Goal: Check status: Check status

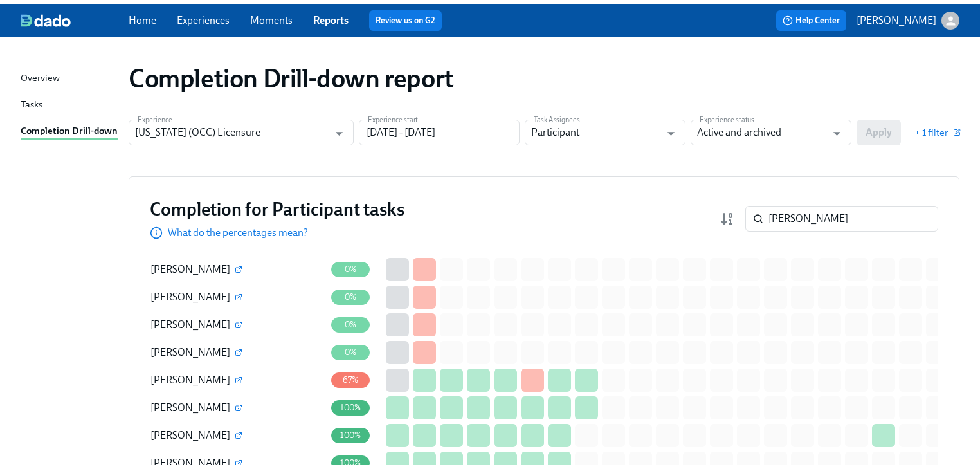
scroll to position [51, 0]
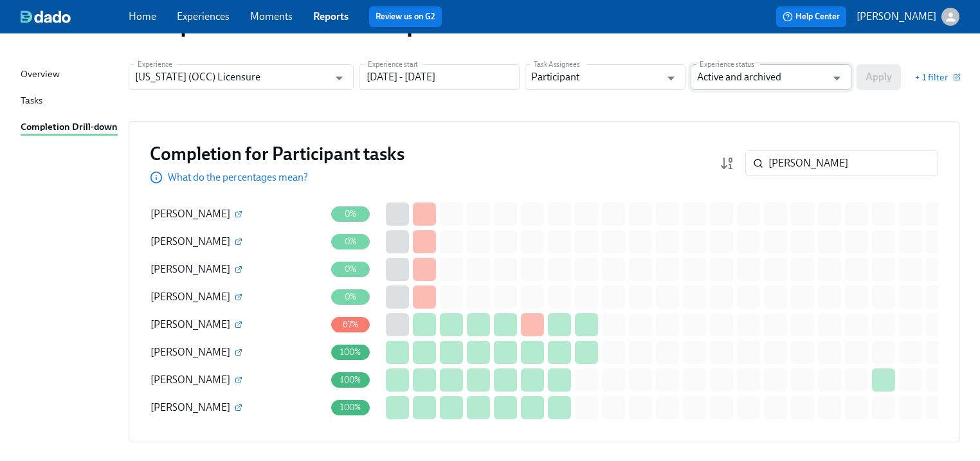
click at [703, 72] on input "Active and archived" at bounding box center [761, 77] width 129 height 26
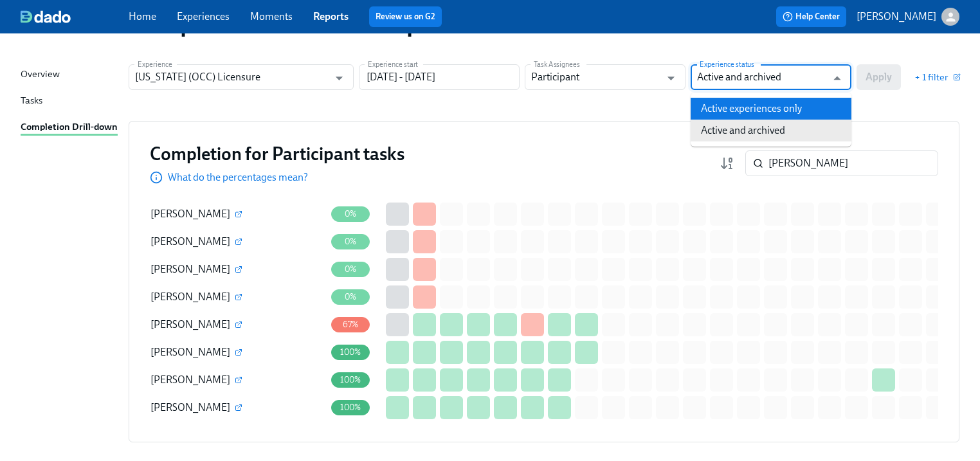
click at [725, 99] on li "Active experiences only" at bounding box center [771, 109] width 161 height 22
type input "Active experiences only"
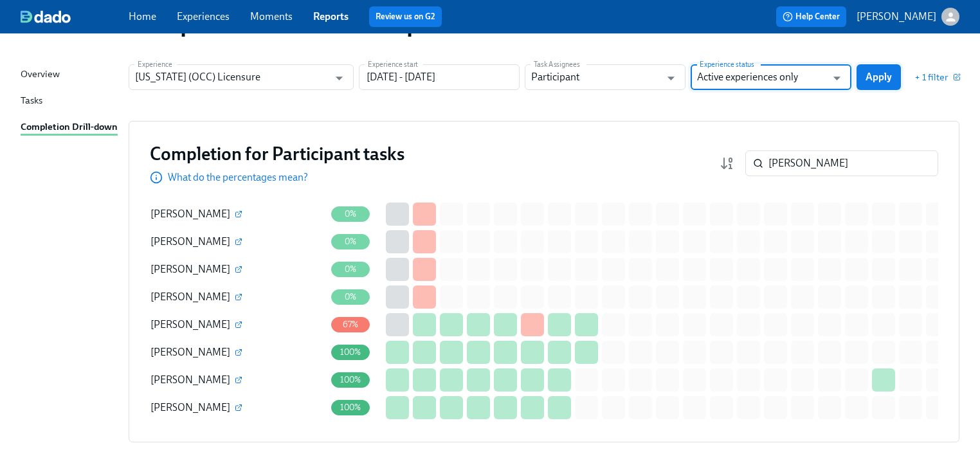
click at [894, 73] on button "Apply" at bounding box center [879, 77] width 44 height 26
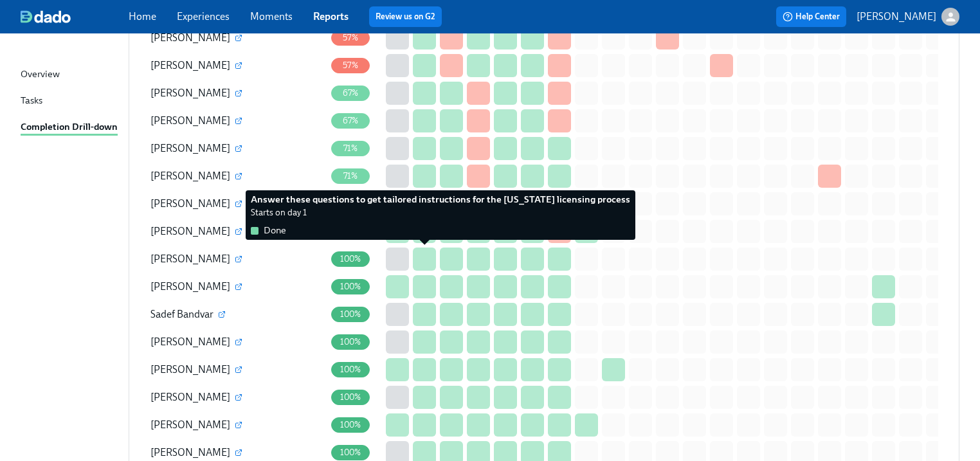
scroll to position [609, 0]
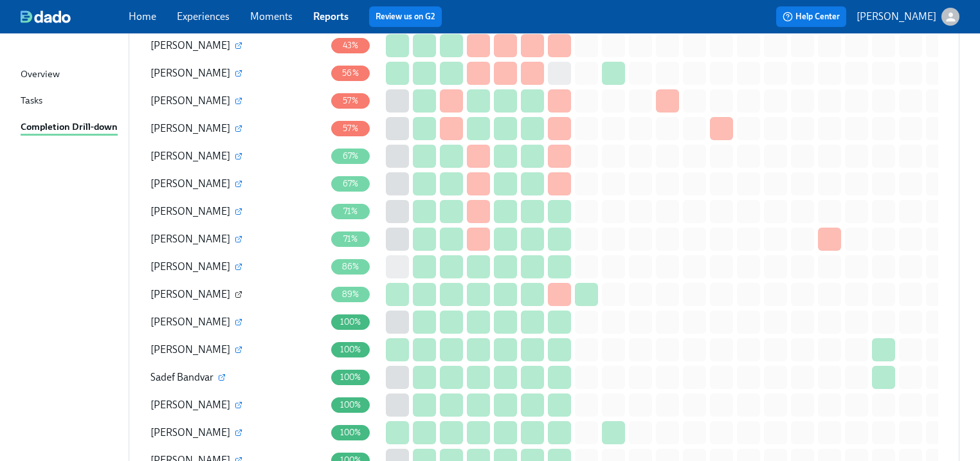
click at [235, 291] on icon "button" at bounding box center [239, 295] width 8 height 8
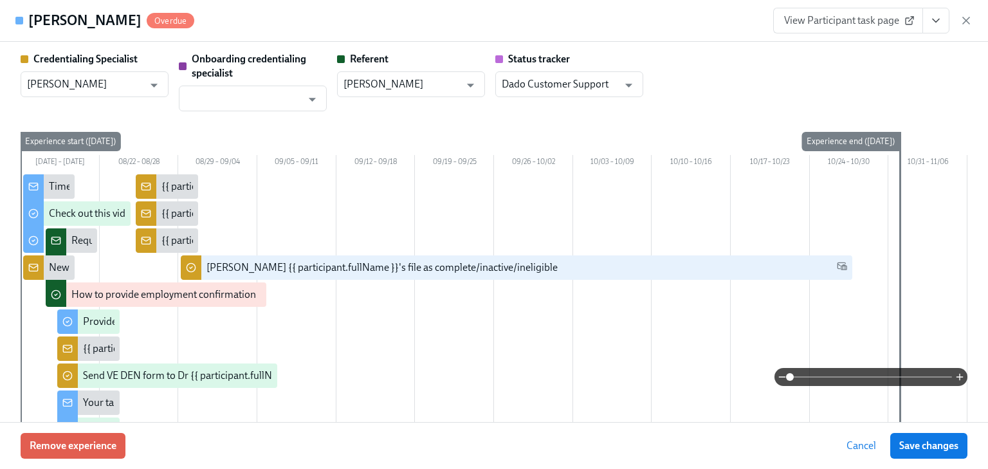
click at [839, 15] on span "View Participant task page" at bounding box center [848, 20] width 128 height 13
click at [849, 23] on span "View Participant task page" at bounding box center [848, 20] width 128 height 13
click at [969, 21] on icon "button" at bounding box center [965, 20] width 13 height 13
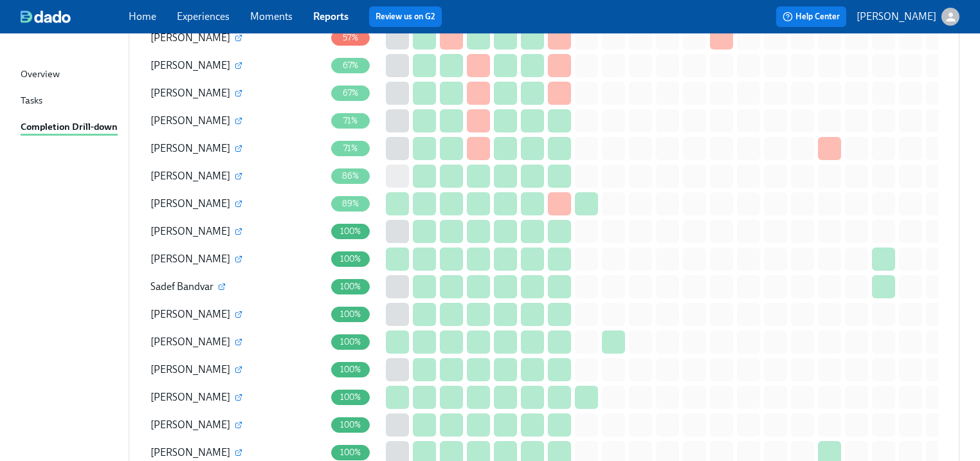
scroll to position [660, 0]
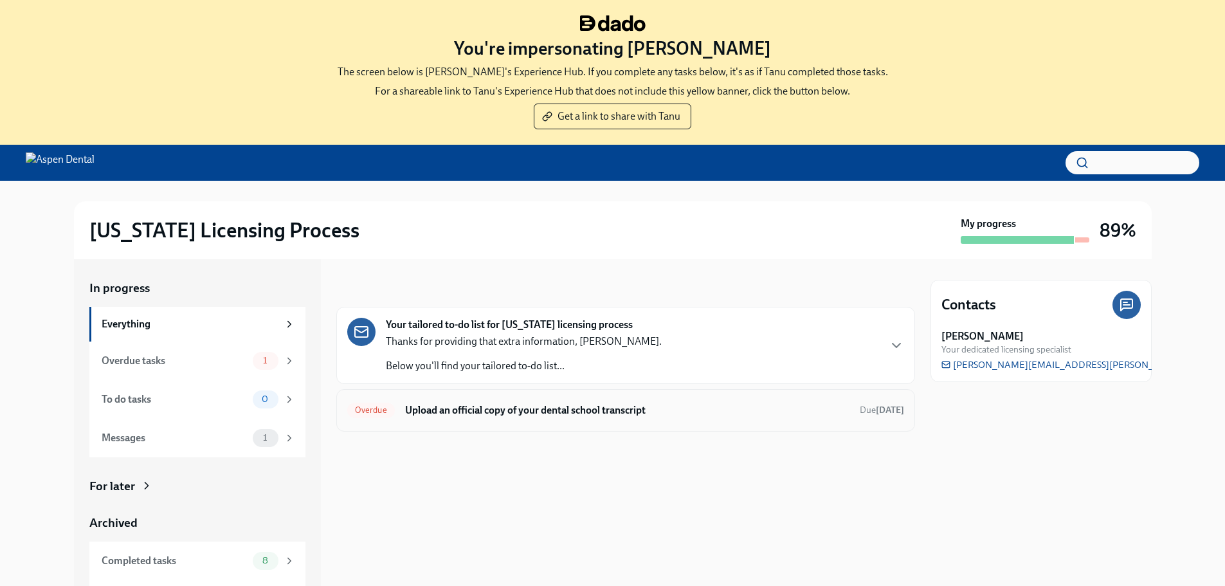
click at [480, 415] on h6 "Upload an official copy of your dental school transcript" at bounding box center [627, 410] width 444 height 14
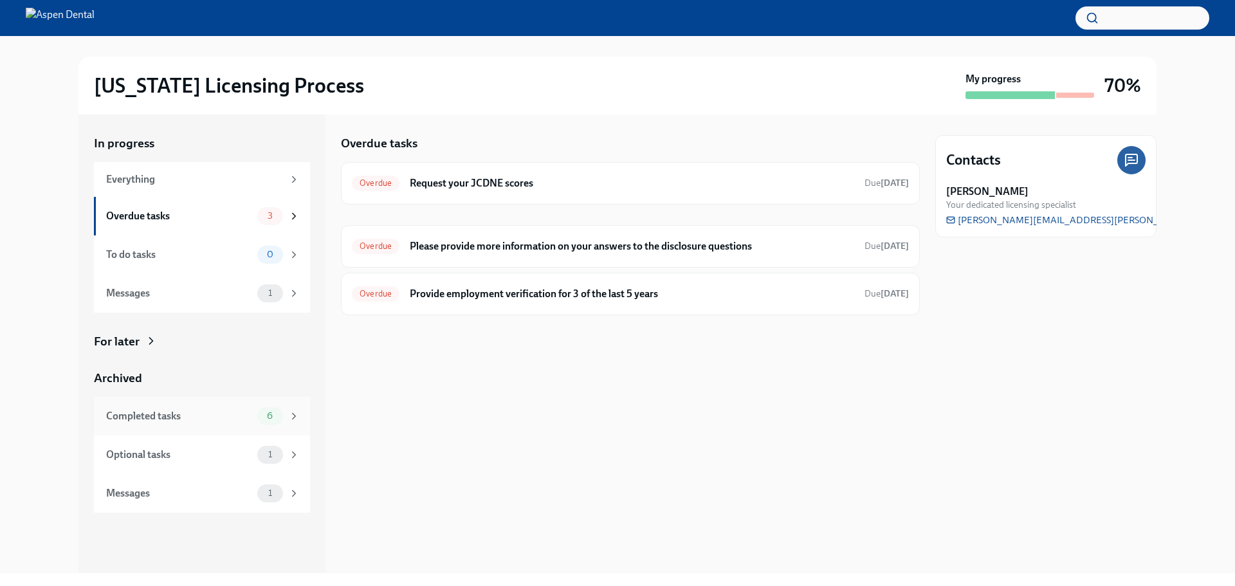
click at [159, 417] on div "Completed tasks" at bounding box center [179, 416] width 146 height 14
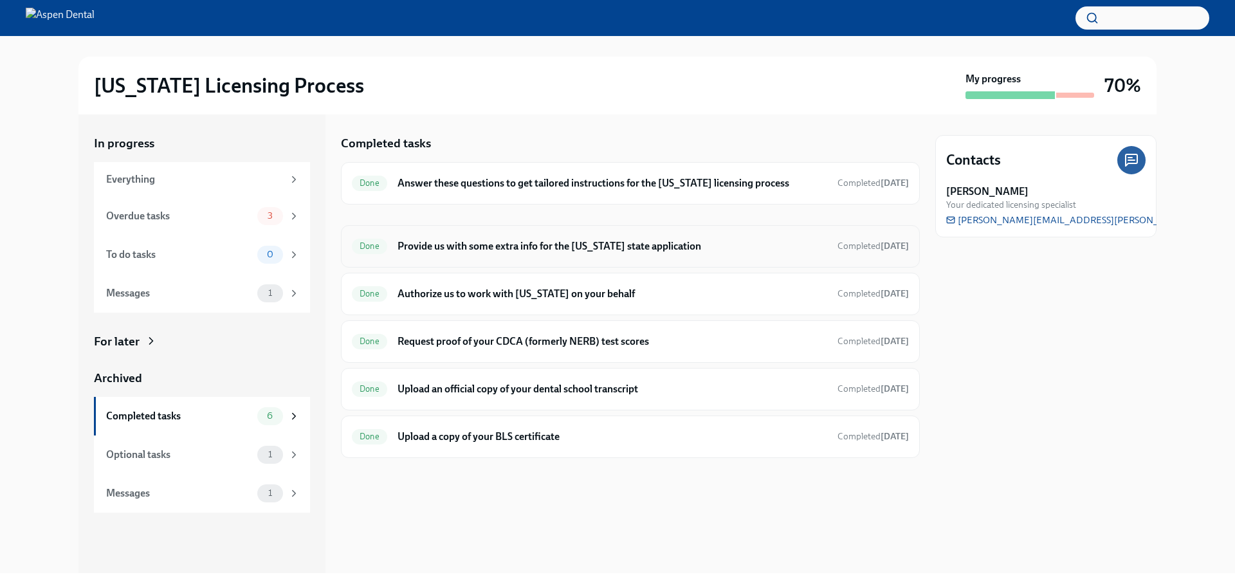
click at [476, 242] on h6 "Provide us with some extra info for the [US_STATE] state application" at bounding box center [612, 246] width 430 height 14
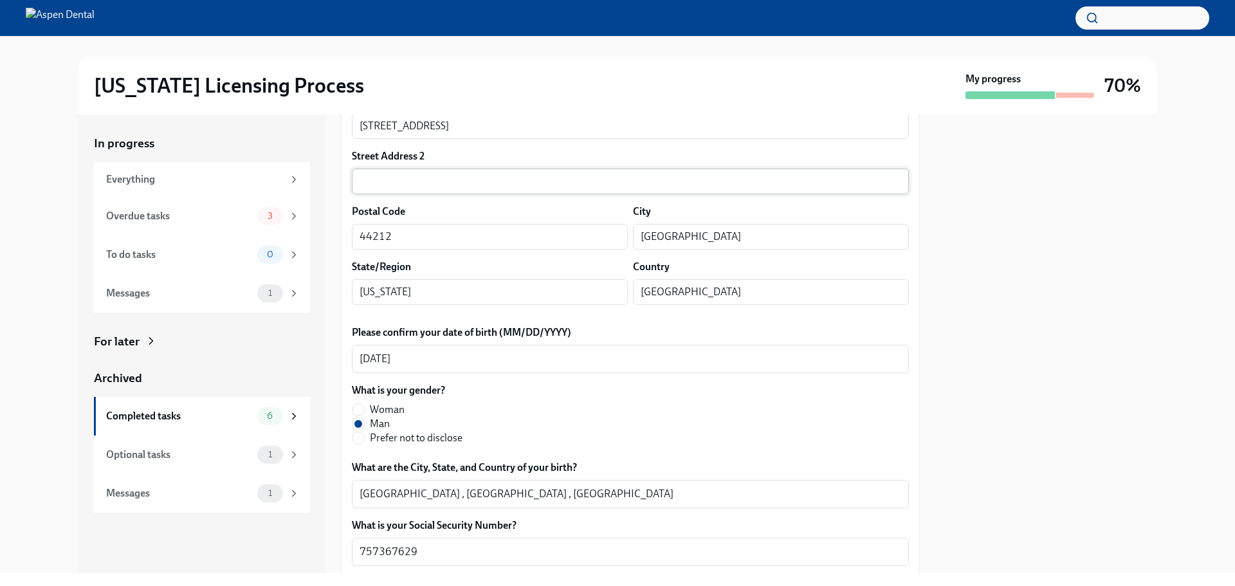
scroll to position [386, 0]
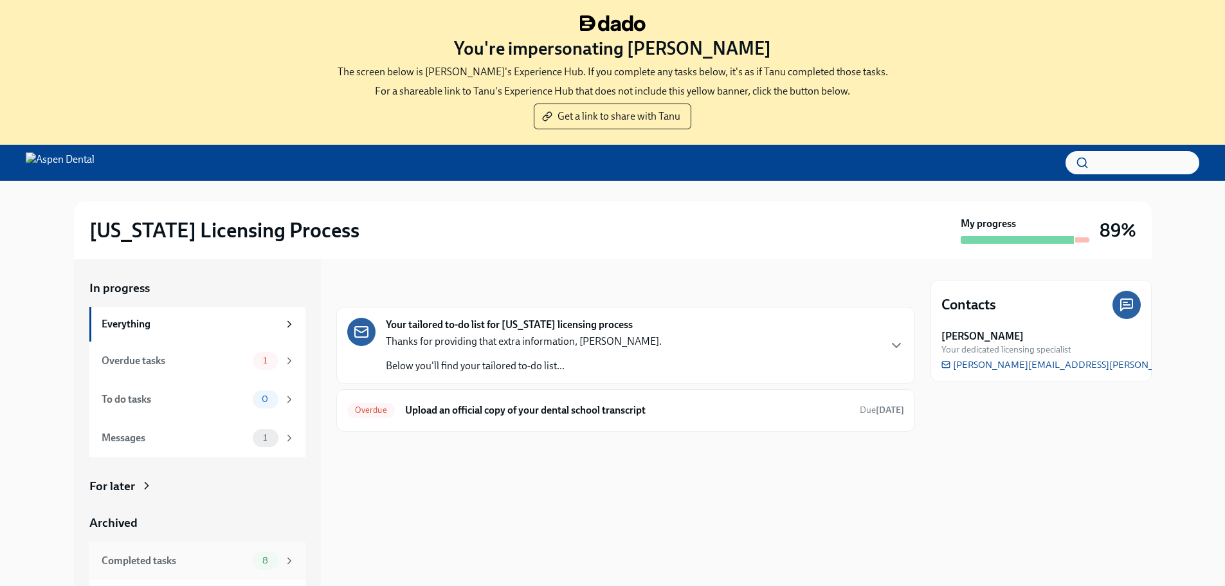
click at [126, 565] on div "Completed tasks" at bounding box center [175, 561] width 146 height 14
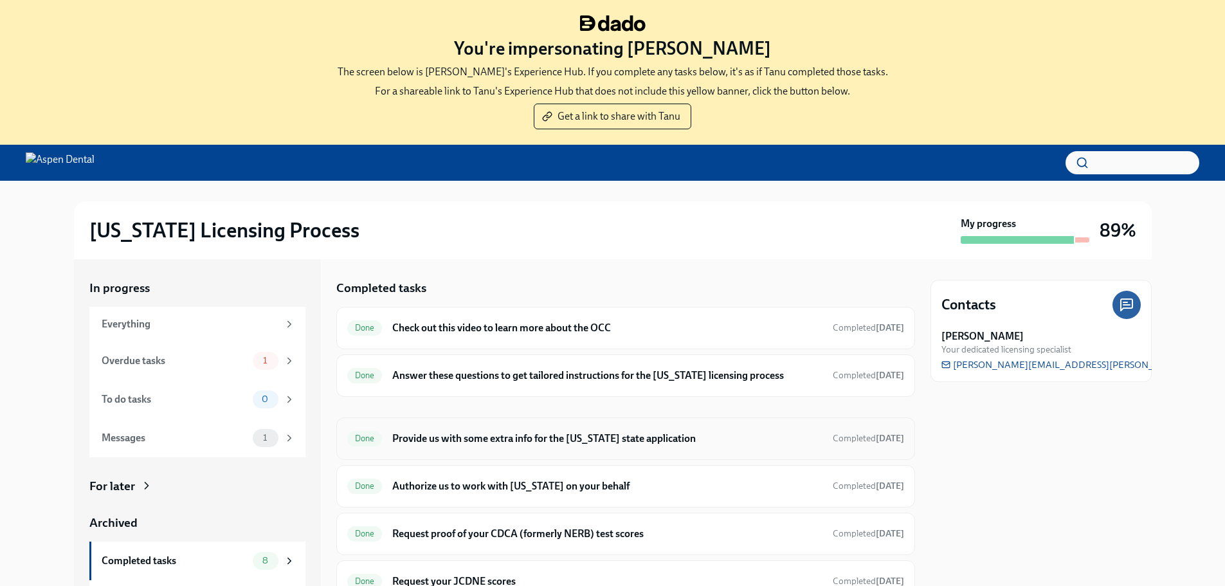
click at [484, 440] on h6 "Provide us with some extra info for the [US_STATE] state application" at bounding box center [607, 438] width 430 height 14
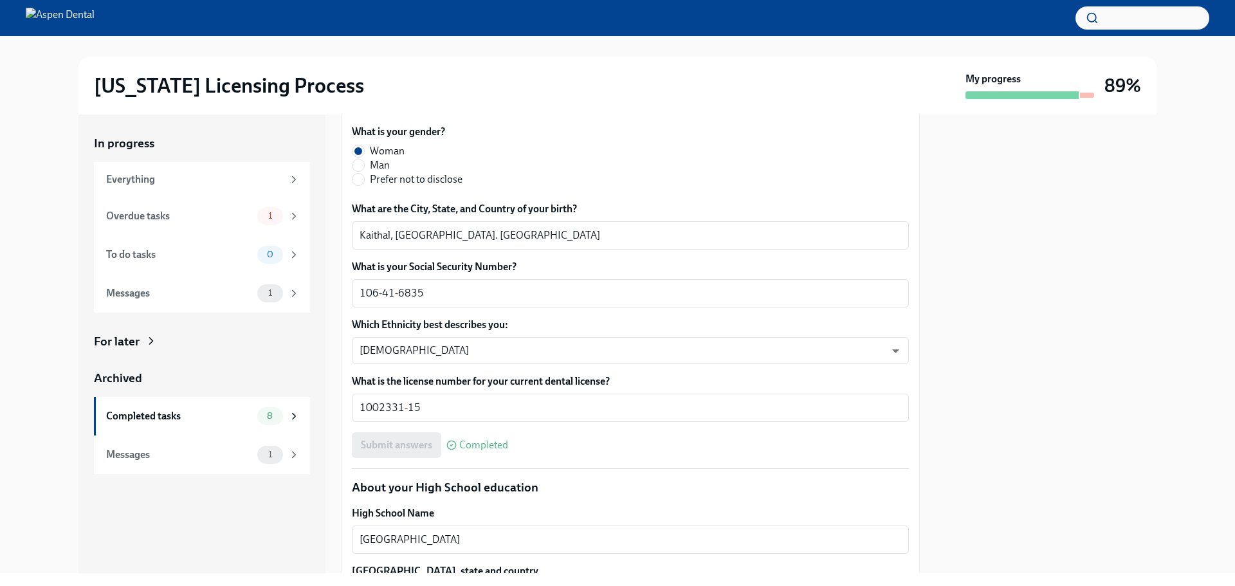
scroll to position [579, 0]
